Goal: Transaction & Acquisition: Purchase product/service

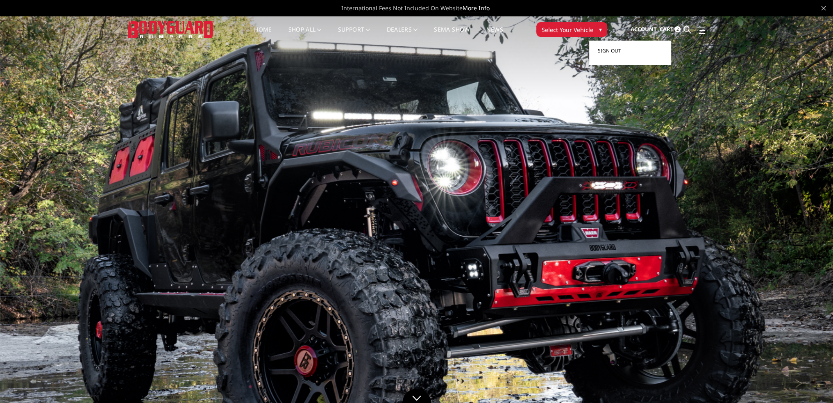
click at [620, 50] on span "Sign out" at bounding box center [609, 50] width 23 height 7
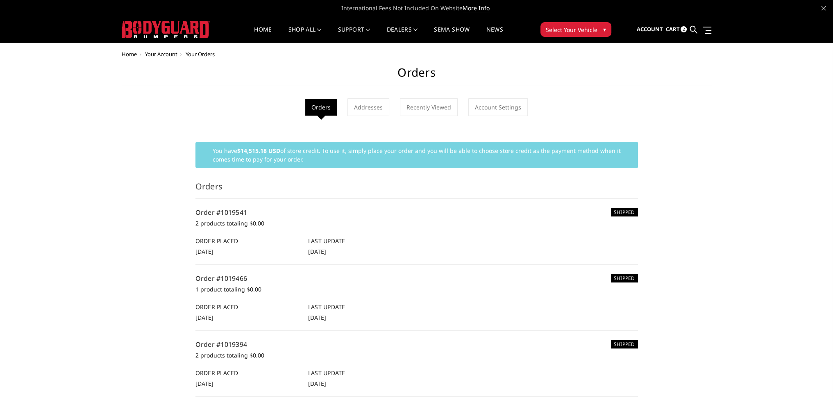
click at [684, 27] on span "2" at bounding box center [684, 29] width 6 height 6
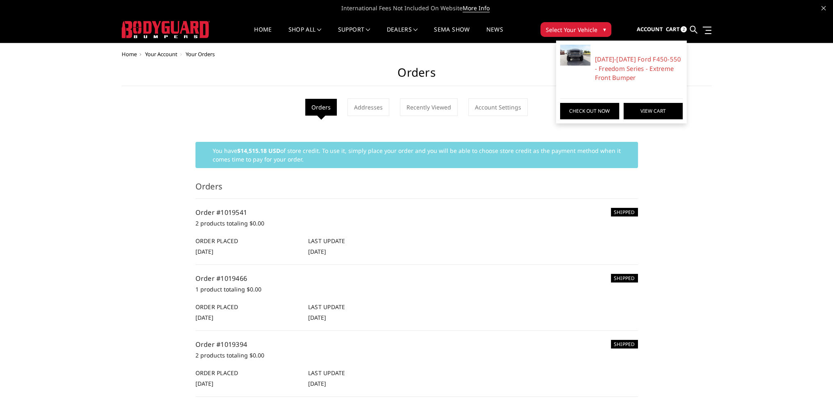
click at [646, 107] on link "View Cart" at bounding box center [653, 111] width 59 height 16
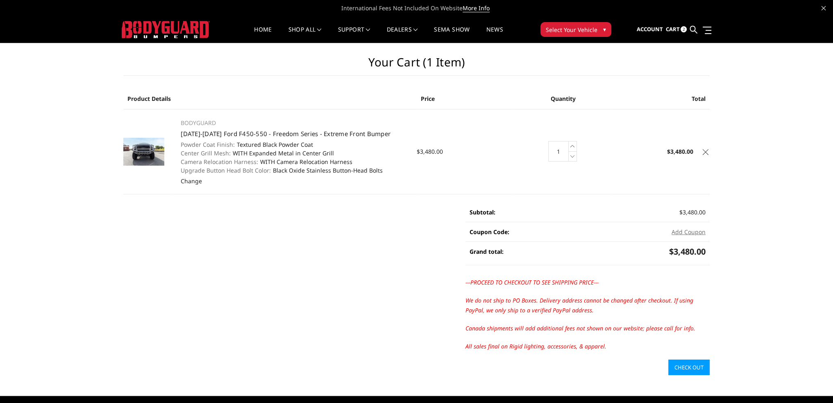
click at [707, 150] on icon at bounding box center [706, 152] width 6 height 6
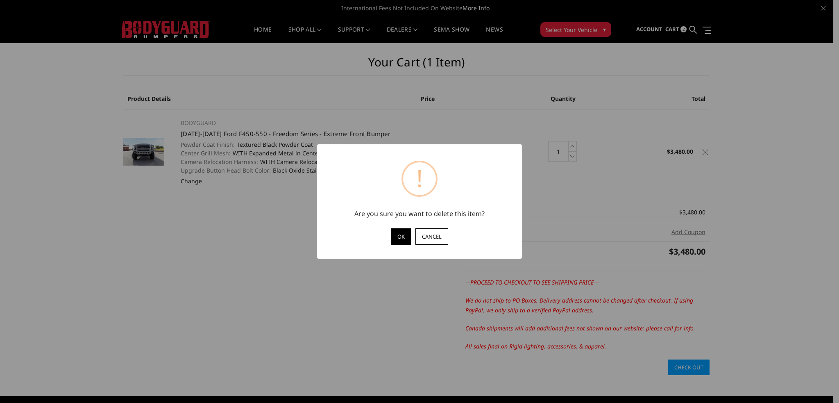
click at [397, 233] on button "OK" at bounding box center [401, 236] width 20 height 16
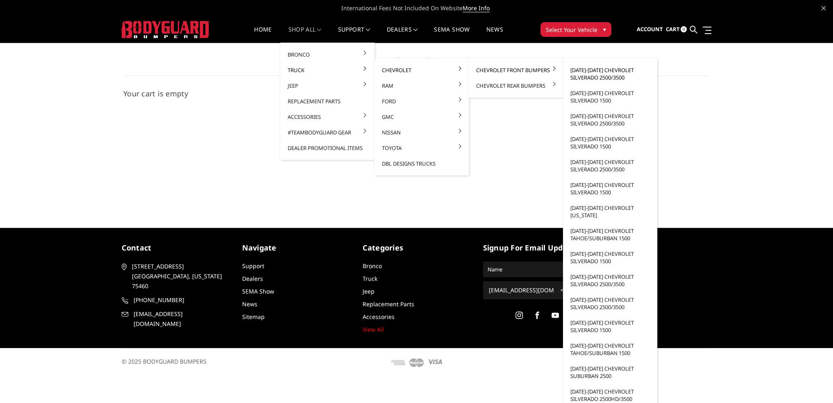
click at [590, 68] on link "[DATE]-[DATE] Chevrolet Silverado 2500/3500" at bounding box center [610, 73] width 88 height 23
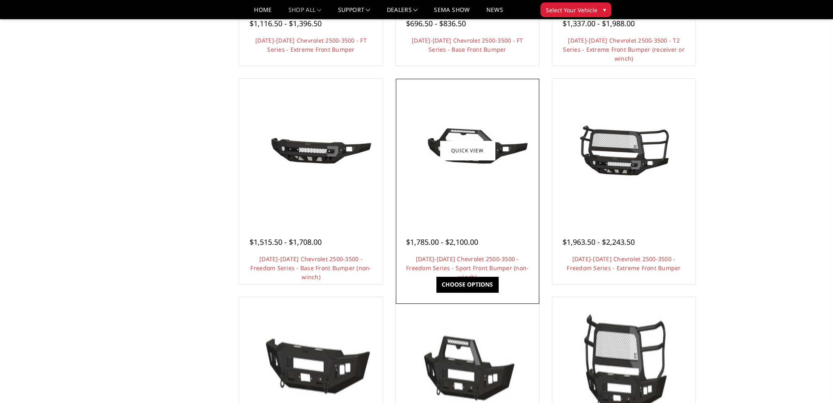
scroll to position [246, 0]
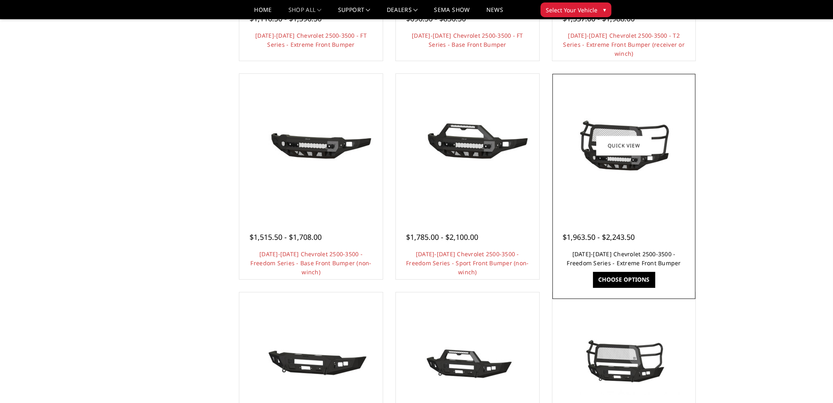
click at [632, 255] on link "[DATE]-[DATE] Chevrolet 2500-3500 - Freedom Series - Extreme Front Bumper" at bounding box center [624, 258] width 114 height 17
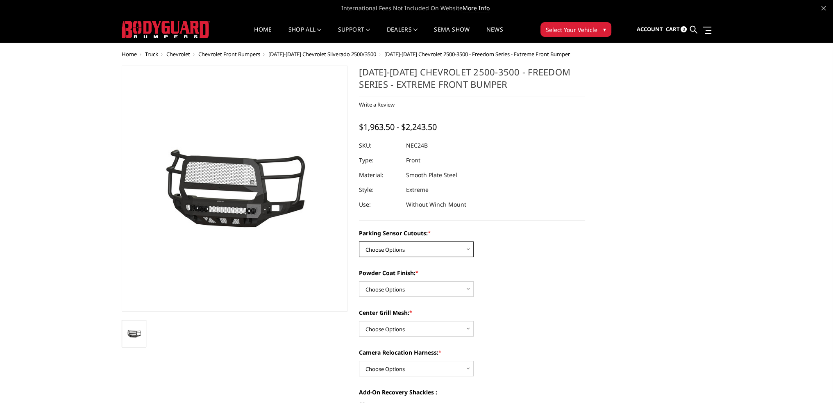
click at [427, 245] on select "Choose Options No - Without Parking Sensor Cutouts Yes - With Parking Sensor Cu…" at bounding box center [416, 249] width 115 height 16
select select "2978"
click at [359, 241] on select "Choose Options No - Without Parking Sensor Cutouts Yes - With Parking Sensor Cu…" at bounding box center [416, 249] width 115 height 16
click at [385, 290] on select "Choose Options Bare Metal Texture Black Powder Coat" at bounding box center [416, 289] width 115 height 16
select select "2980"
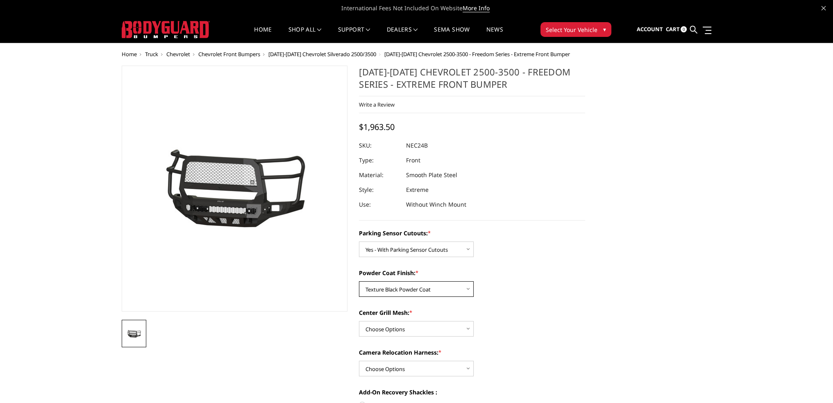
click at [359, 281] on select "Choose Options Bare Metal Texture Black Powder Coat" at bounding box center [416, 289] width 115 height 16
click at [387, 329] on select "Choose Options WITH Expanded Metal in Center Grill WITHOUT Expanded Metal in Ce…" at bounding box center [416, 329] width 115 height 16
select select "2981"
click at [359, 321] on select "Choose Options WITH Expanded Metal in Center Grill WITHOUT Expanded Metal in Ce…" at bounding box center [416, 329] width 115 height 16
click at [388, 366] on select "Choose Options WITH Camera Relocation Harness WITHOUT Camera Relocation Harness" at bounding box center [416, 369] width 115 height 16
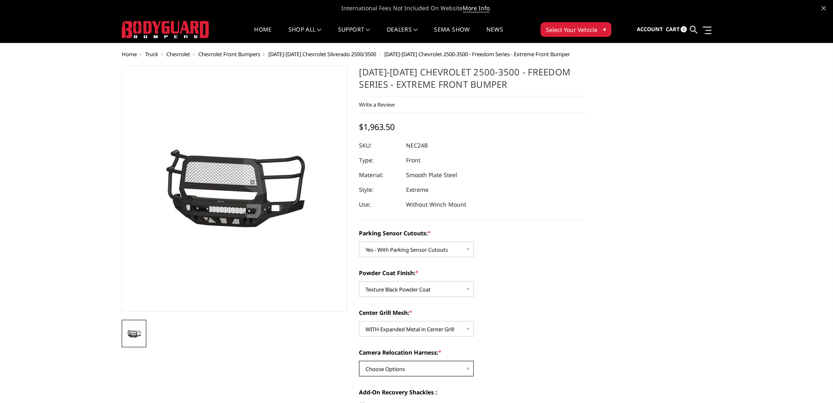
select select "2983"
click at [359, 361] on select "Choose Options WITH Camera Relocation Harness WITHOUT Camera Relocation Harness" at bounding box center [416, 369] width 115 height 16
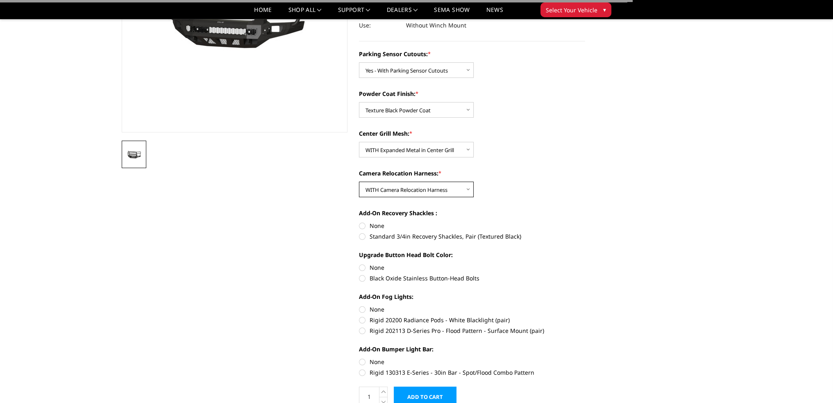
scroll to position [205, 0]
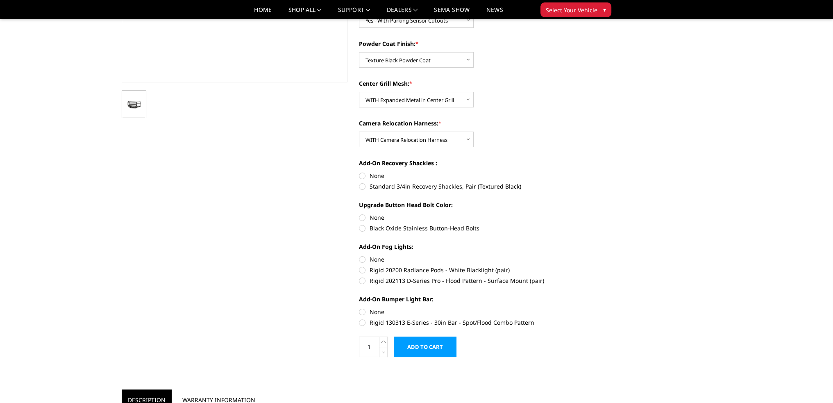
click at [364, 188] on label "Standard 3/4in Recovery Shackles, Pair (Textured Black)" at bounding box center [472, 186] width 226 height 9
click at [585, 172] on input "Standard 3/4in Recovery Shackles, Pair (Textured Black)" at bounding box center [585, 171] width 0 height 0
radio input "true"
click at [365, 227] on label "Black Oxide Stainless Button-Head Bolts" at bounding box center [472, 228] width 226 height 9
click at [585, 214] on input "Black Oxide Stainless Button-Head Bolts" at bounding box center [585, 213] width 0 height 0
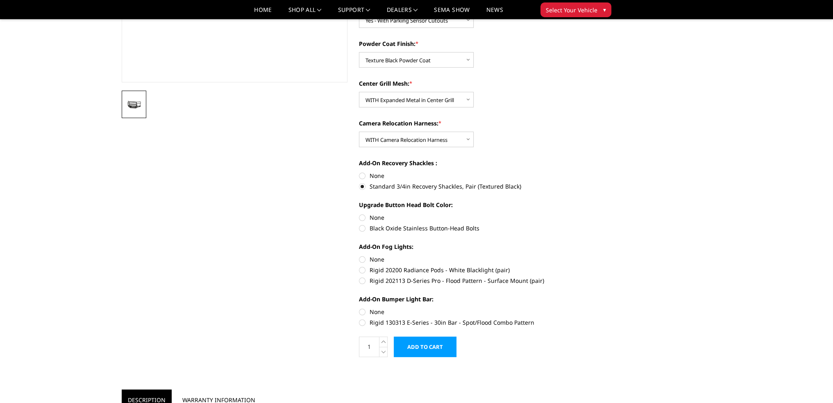
radio input "true"
click at [361, 259] on label "None" at bounding box center [472, 259] width 226 height 9
click at [359, 255] on input "None" at bounding box center [359, 255] width 0 height 0
radio input "true"
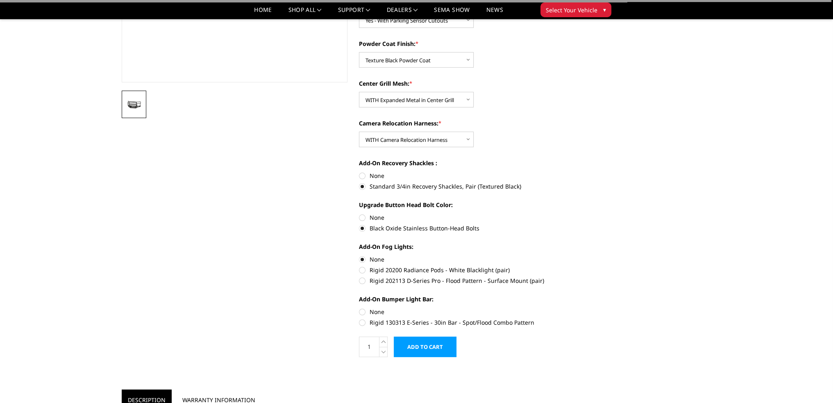
click at [362, 313] on label "None" at bounding box center [472, 311] width 226 height 9
click at [359, 308] on input "None" at bounding box center [359, 307] width 0 height 0
radio input "true"
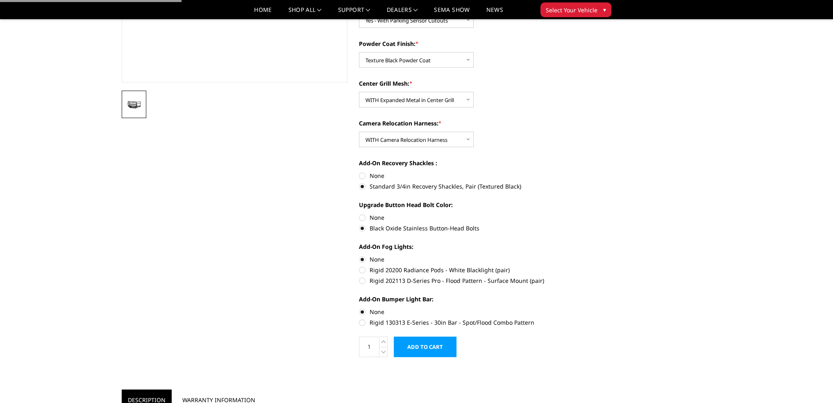
click at [432, 347] on input "Add to Cart" at bounding box center [425, 346] width 63 height 20
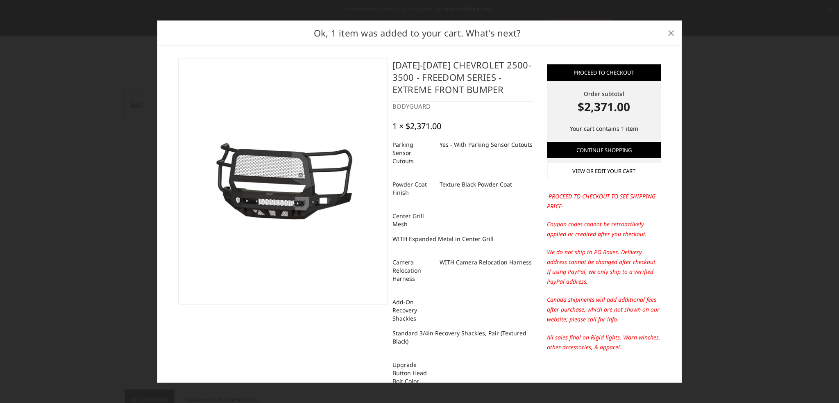
click at [668, 30] on span "×" at bounding box center [671, 33] width 7 height 18
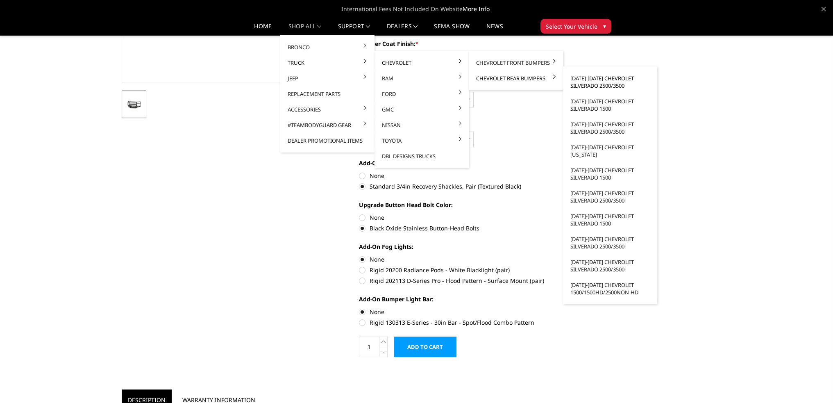
click at [595, 80] on link "[DATE]-[DATE] Chevrolet Silverado 2500/3500" at bounding box center [610, 81] width 88 height 23
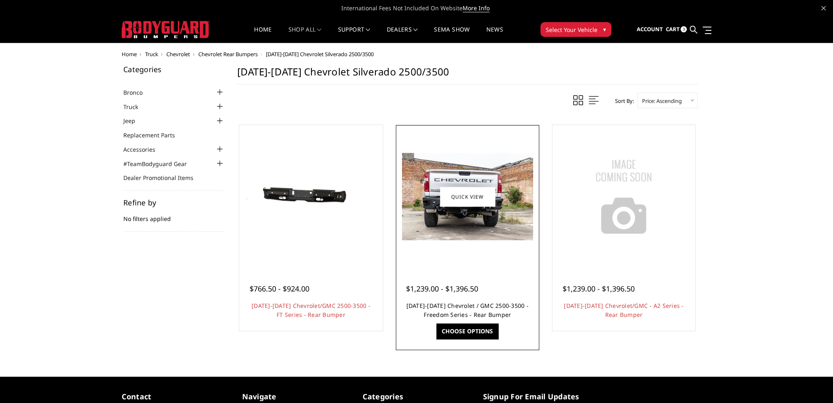
click at [475, 311] on link "[DATE]-[DATE] Chevrolet / GMC 2500-3500 - Freedom Series - Rear Bumper" at bounding box center [468, 310] width 122 height 17
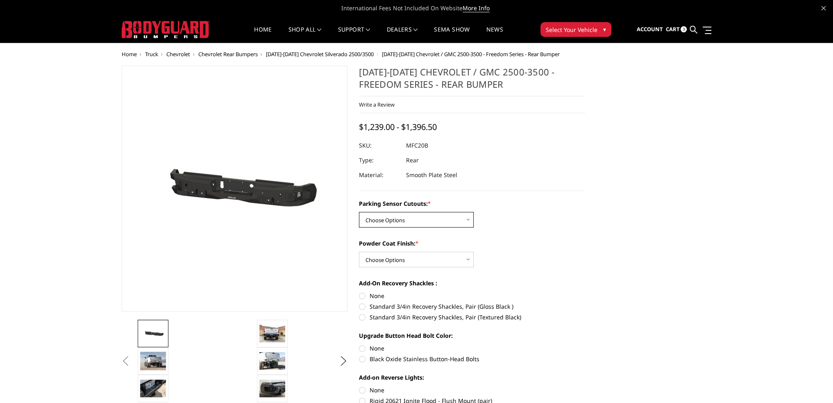
click at [382, 220] on select "Choose Options No - Without Parking Sensor Cutouts Yes - With Parking Sensor Cu…" at bounding box center [416, 220] width 115 height 16
select select "2870"
click at [359, 212] on select "Choose Options No - Without Parking Sensor Cutouts Yes - With Parking Sensor Cu…" at bounding box center [416, 220] width 115 height 16
click at [390, 252] on select "Choose Options Bare Metal Texture Black Powder Coat" at bounding box center [416, 260] width 115 height 16
select select "2872"
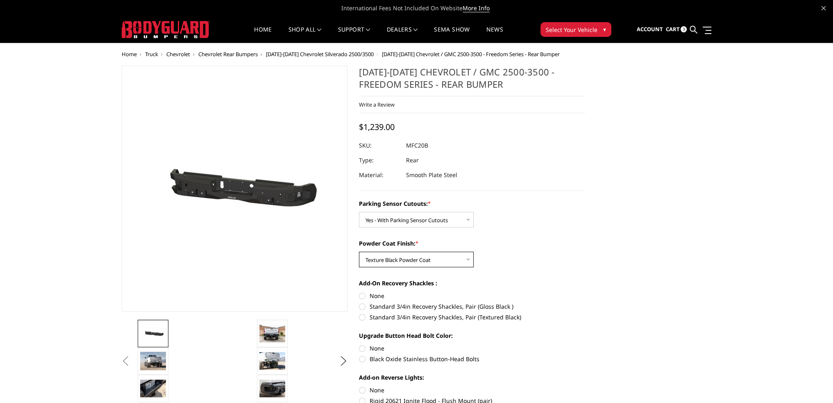
click at [359, 252] on select "Choose Options Bare Metal Texture Black Powder Coat" at bounding box center [416, 260] width 115 height 16
click at [361, 315] on label "Standard 3/4in Recovery Shackles, Pair (Textured Black)" at bounding box center [472, 317] width 226 height 9
click at [585, 302] on input "Standard 3/4in Recovery Shackles, Pair (Textured Black)" at bounding box center [585, 302] width 0 height 0
radio input "true"
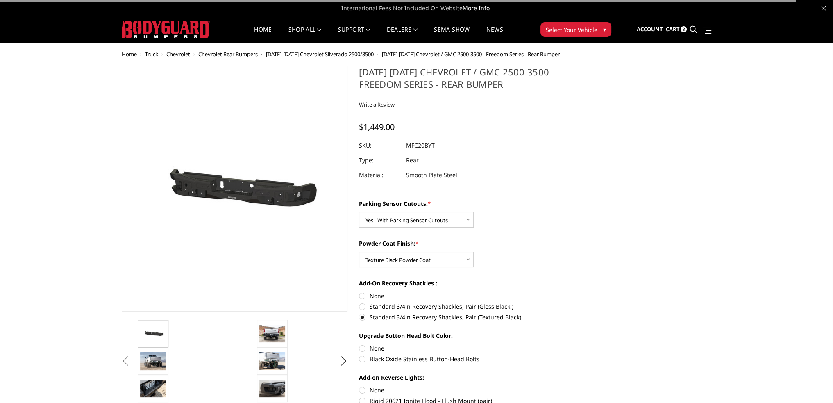
click at [362, 357] on label "Black Oxide Stainless Button-Head Bolts" at bounding box center [472, 359] width 226 height 9
click at [585, 344] on input "Black Oxide Stainless Button-Head Bolts" at bounding box center [585, 344] width 0 height 0
radio input "true"
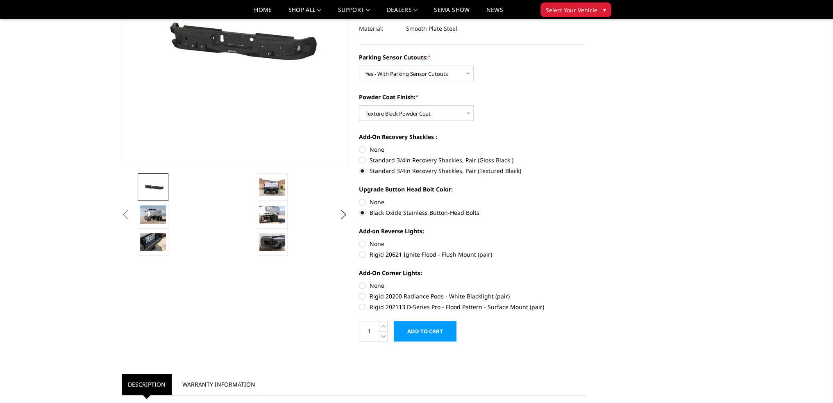
scroll to position [123, 0]
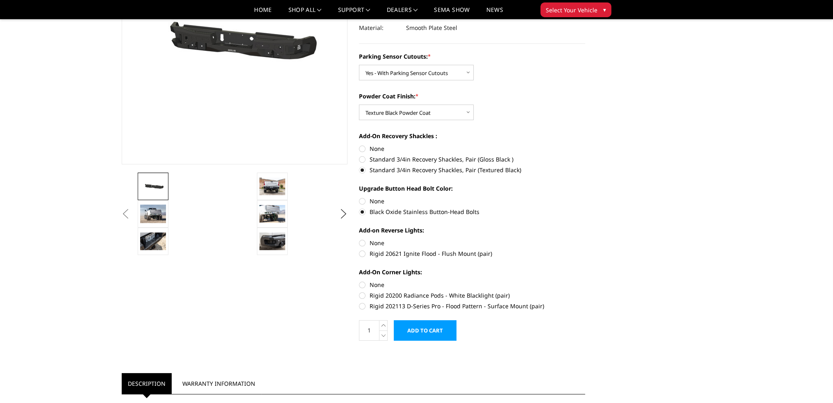
click at [364, 245] on label "None" at bounding box center [472, 243] width 226 height 9
click at [359, 239] on input "None" at bounding box center [359, 239] width 0 height 0
radio input "true"
click at [366, 286] on label "None" at bounding box center [472, 284] width 226 height 9
click at [359, 281] on input "None" at bounding box center [359, 280] width 0 height 0
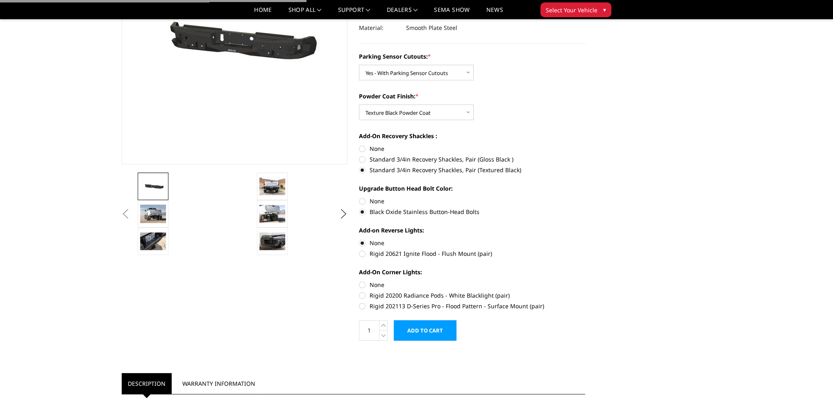
radio input "true"
click at [418, 325] on input "Add to Cart" at bounding box center [425, 330] width 63 height 20
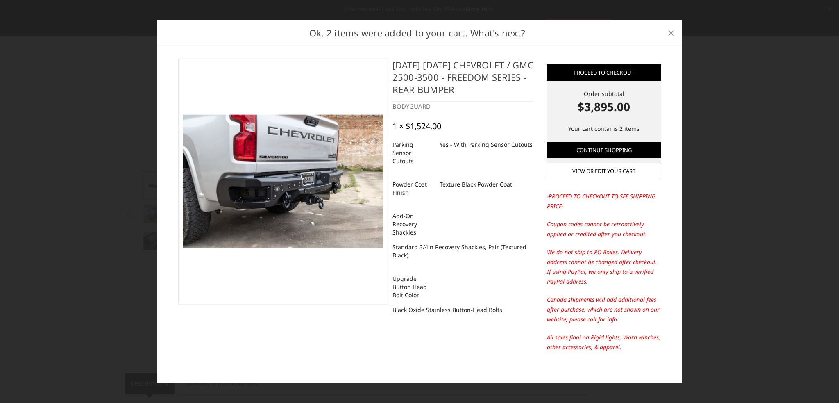
click at [672, 30] on span "×" at bounding box center [671, 33] width 7 height 18
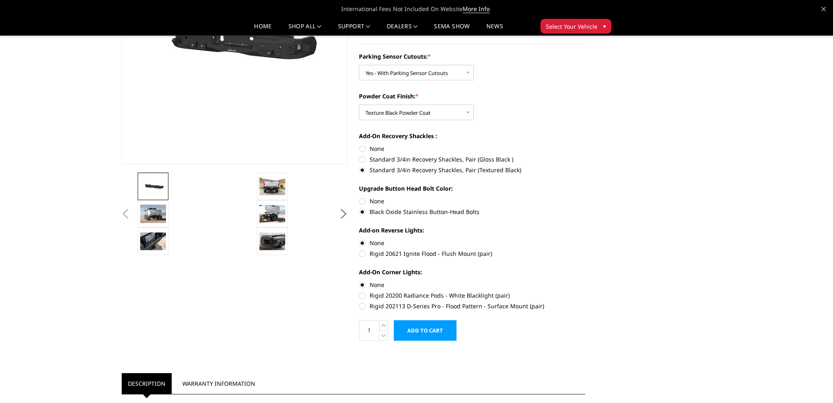
scroll to position [0, 0]
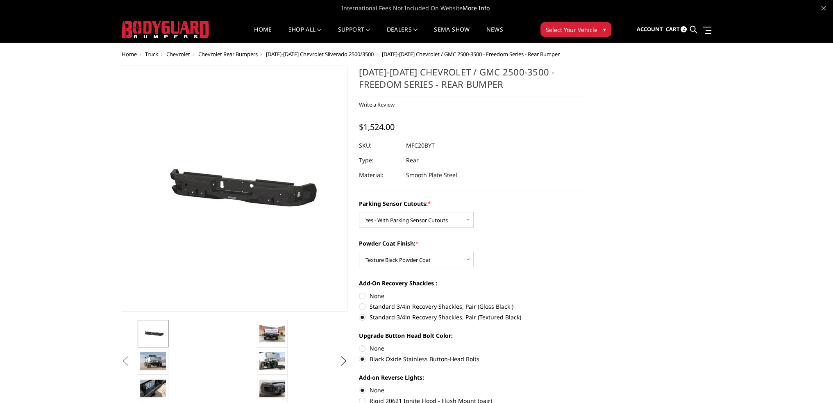
click at [672, 31] on span "Cart" at bounding box center [673, 28] width 14 height 7
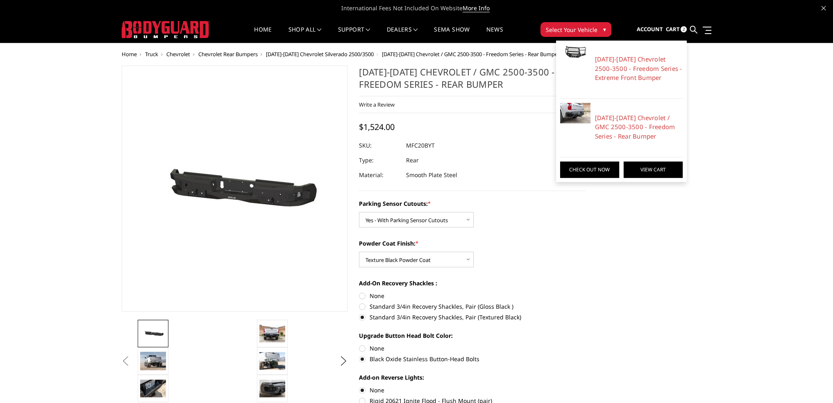
click at [656, 175] on link "View Cart" at bounding box center [653, 169] width 59 height 16
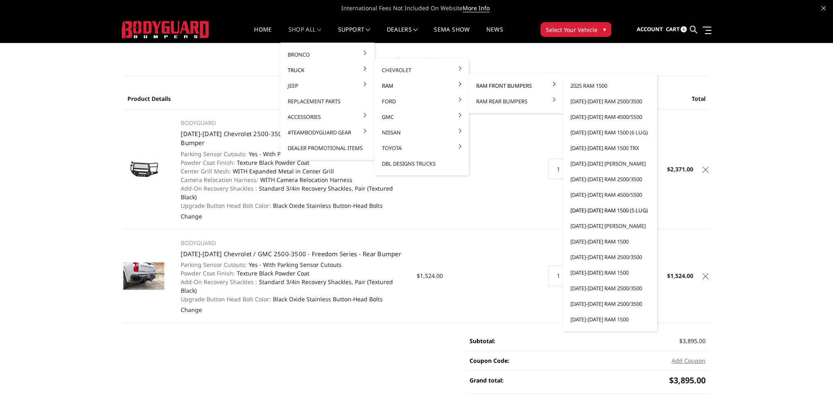
click at [613, 211] on link "[DATE]-[DATE] Ram 1500 (5 lug)" at bounding box center [610, 210] width 88 height 16
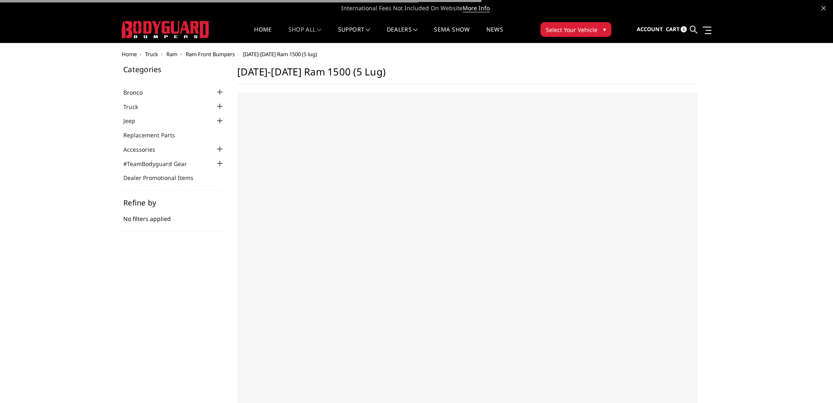
select select "US"
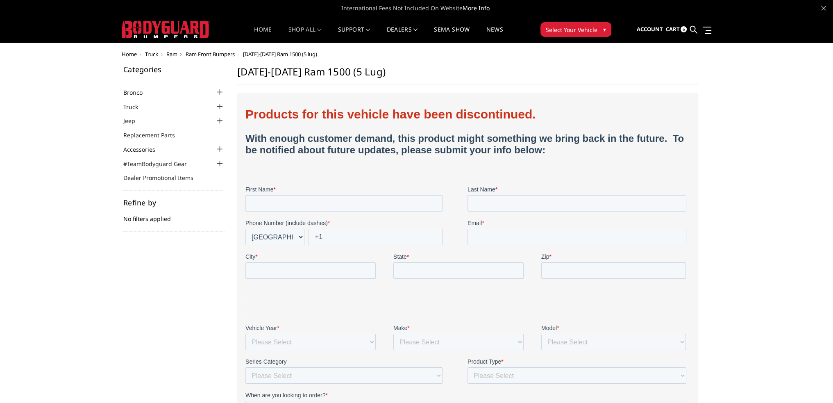
click at [255, 28] on link "Home" at bounding box center [263, 35] width 18 height 16
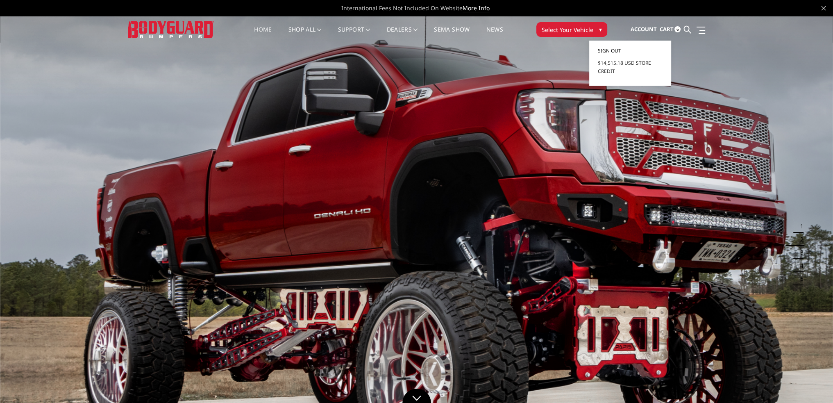
click at [613, 49] on span "Sign out" at bounding box center [609, 50] width 23 height 7
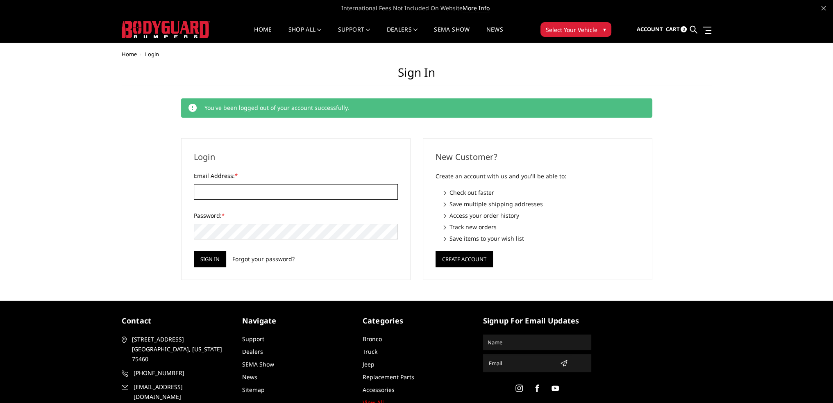
click at [242, 198] on input "Email Address: *" at bounding box center [296, 192] width 204 height 16
type input "kholetoncox@bodyguardbumper.com"
click at [194, 251] on input "Sign in" at bounding box center [210, 259] width 32 height 16
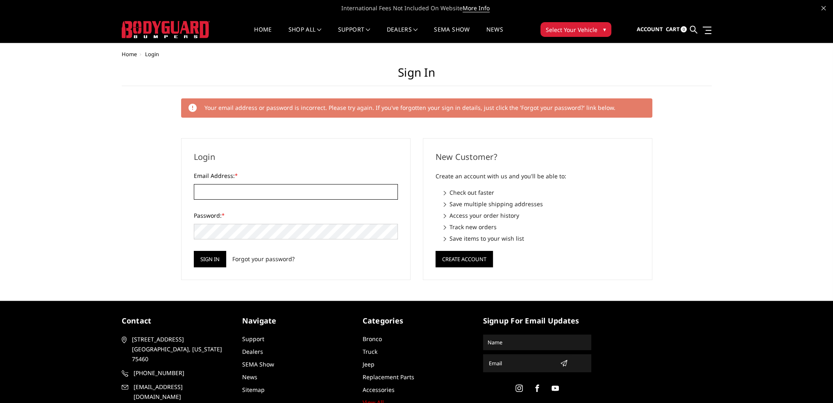
click at [242, 198] on input "Email Address: *" at bounding box center [296, 192] width 204 height 16
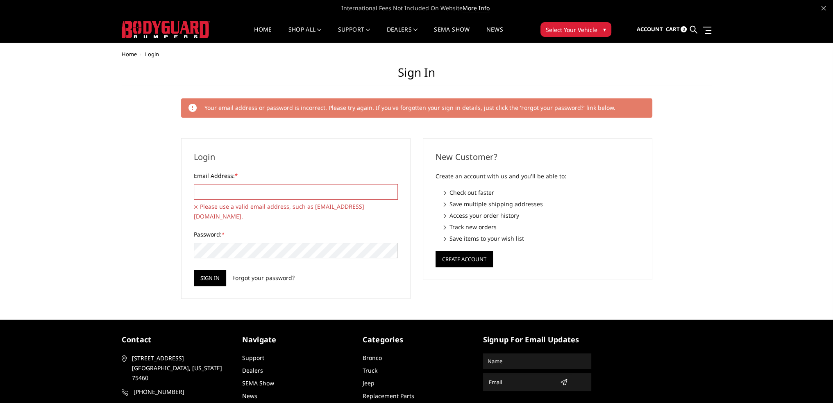
type input "[EMAIL_ADDRESS][DOMAIN_NAME]"
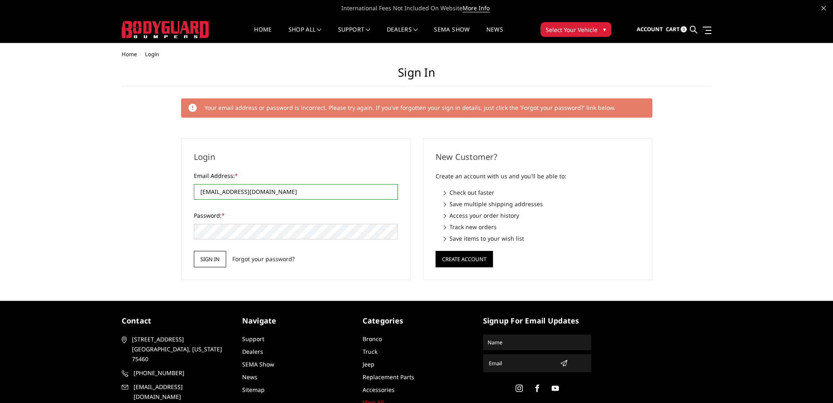
click at [213, 259] on input "Sign in" at bounding box center [210, 259] width 32 height 16
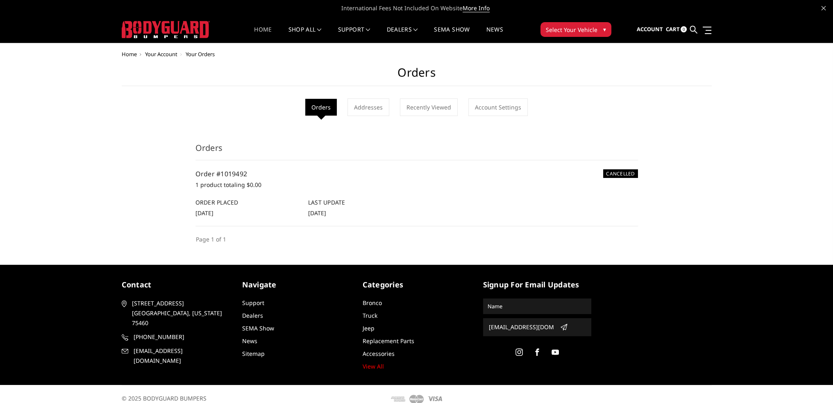
click at [248, 31] on li "Home" at bounding box center [263, 35] width 34 height 16
click at [258, 29] on link "Home" at bounding box center [263, 35] width 18 height 16
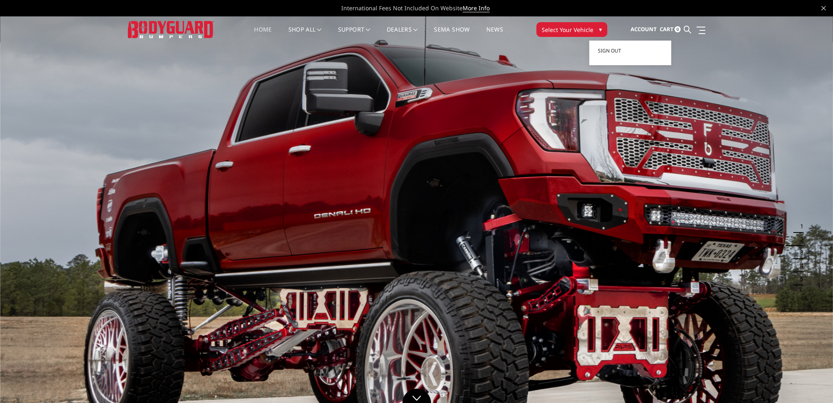
click at [644, 29] on span "Account" at bounding box center [643, 28] width 26 height 7
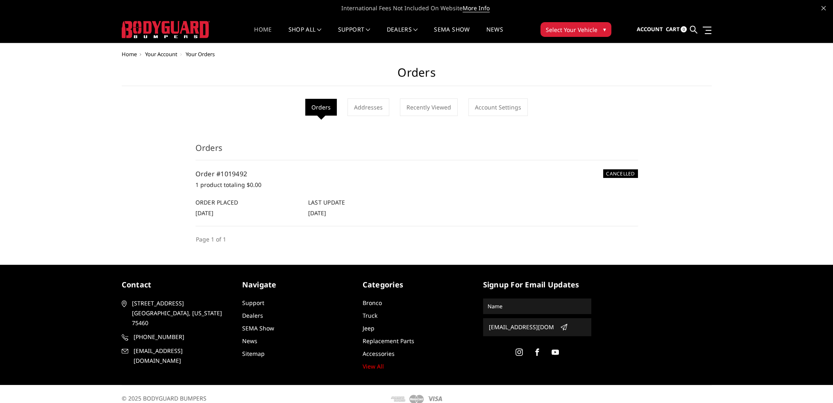
click at [263, 33] on link "Home" at bounding box center [263, 35] width 18 height 16
